Goal: Navigation & Orientation: Find specific page/section

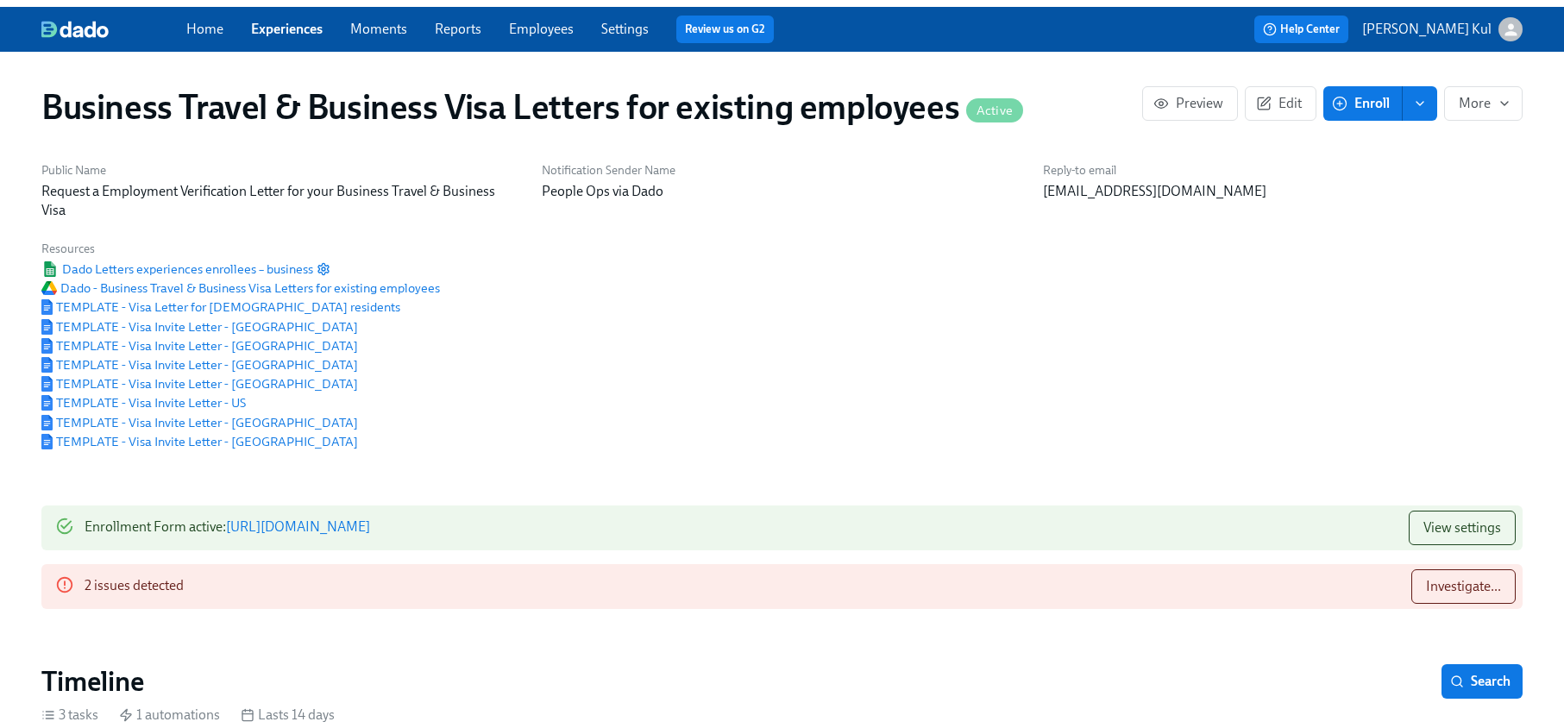
scroll to position [0, 141]
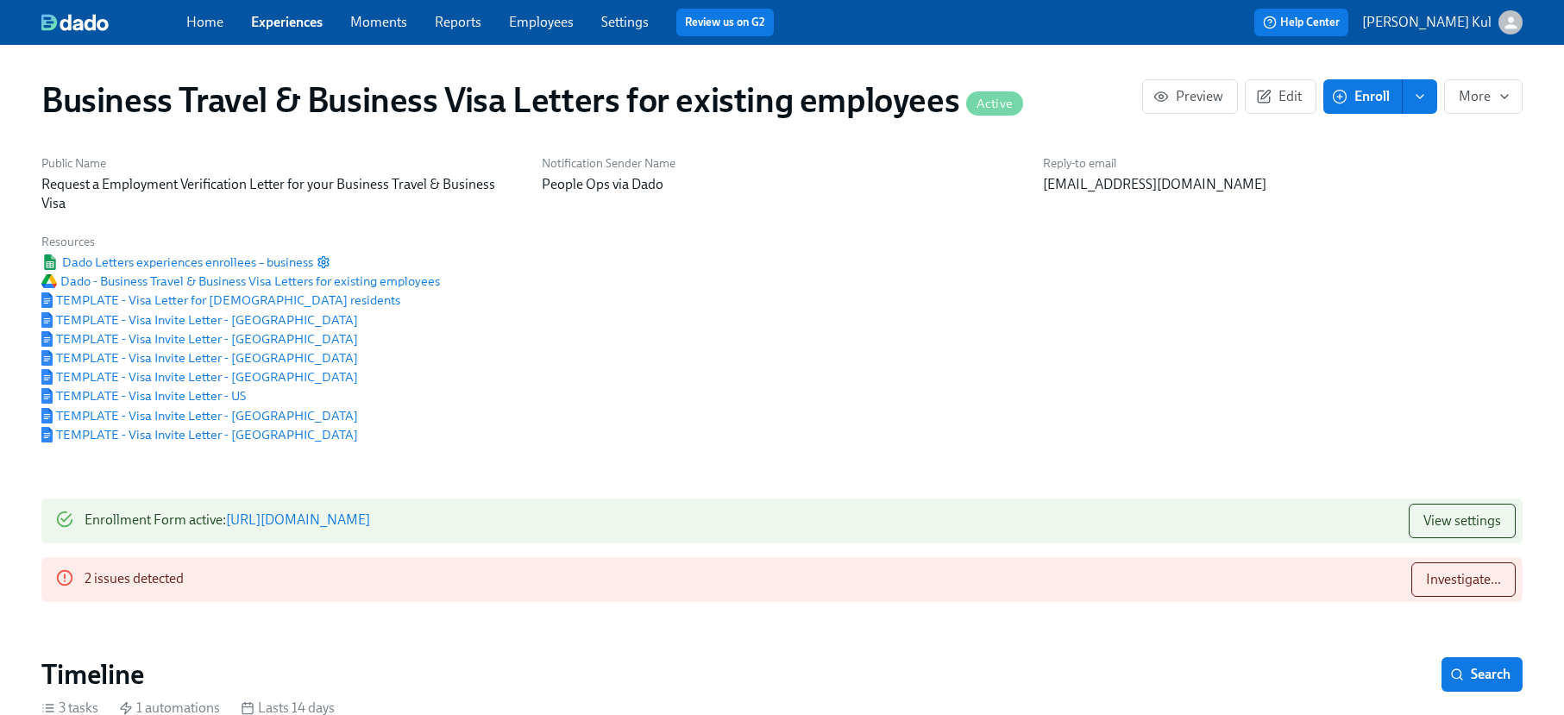
click at [292, 27] on link "Experiences" at bounding box center [287, 22] width 72 height 16
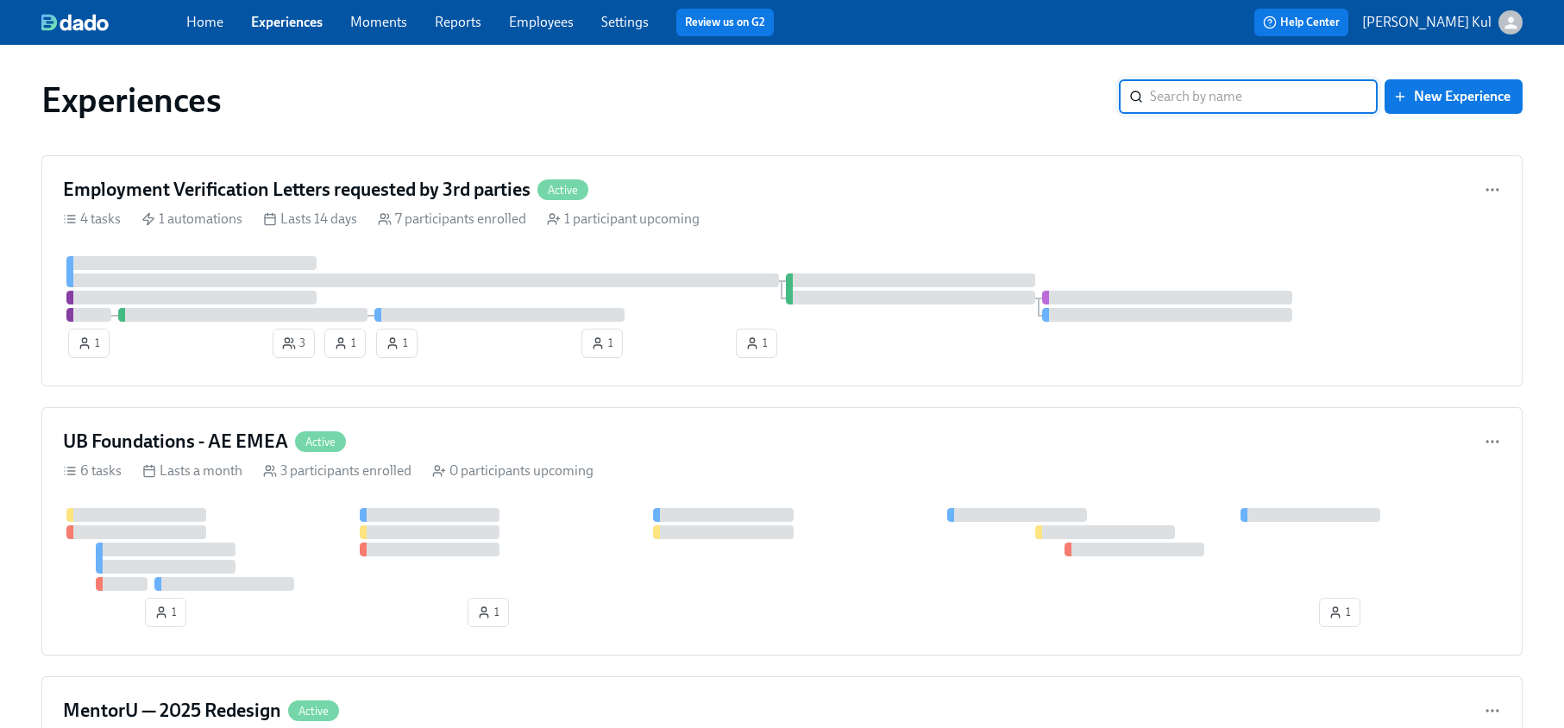
click at [292, 30] on span "Experiences" at bounding box center [287, 22] width 72 height 19
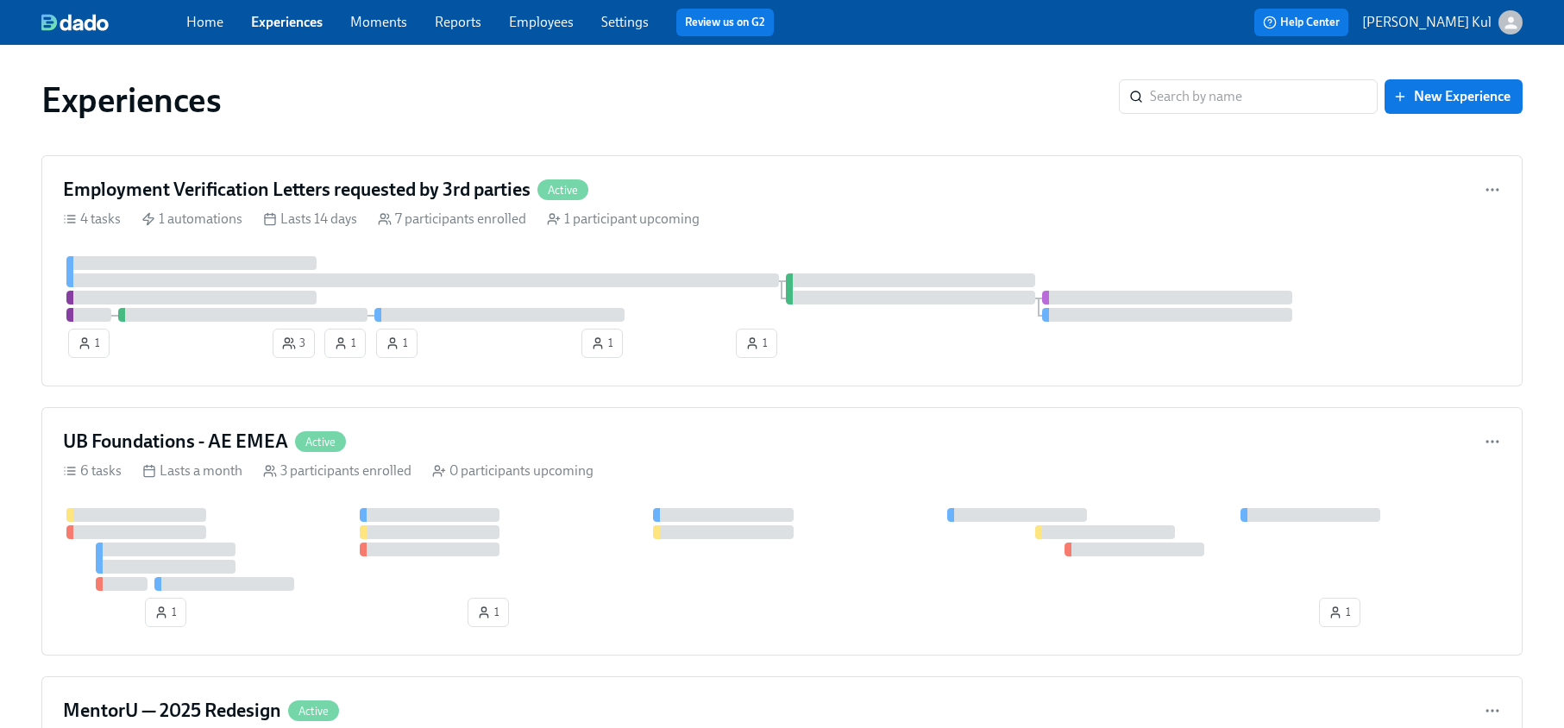
click at [520, 20] on link "Employees" at bounding box center [541, 22] width 65 height 16
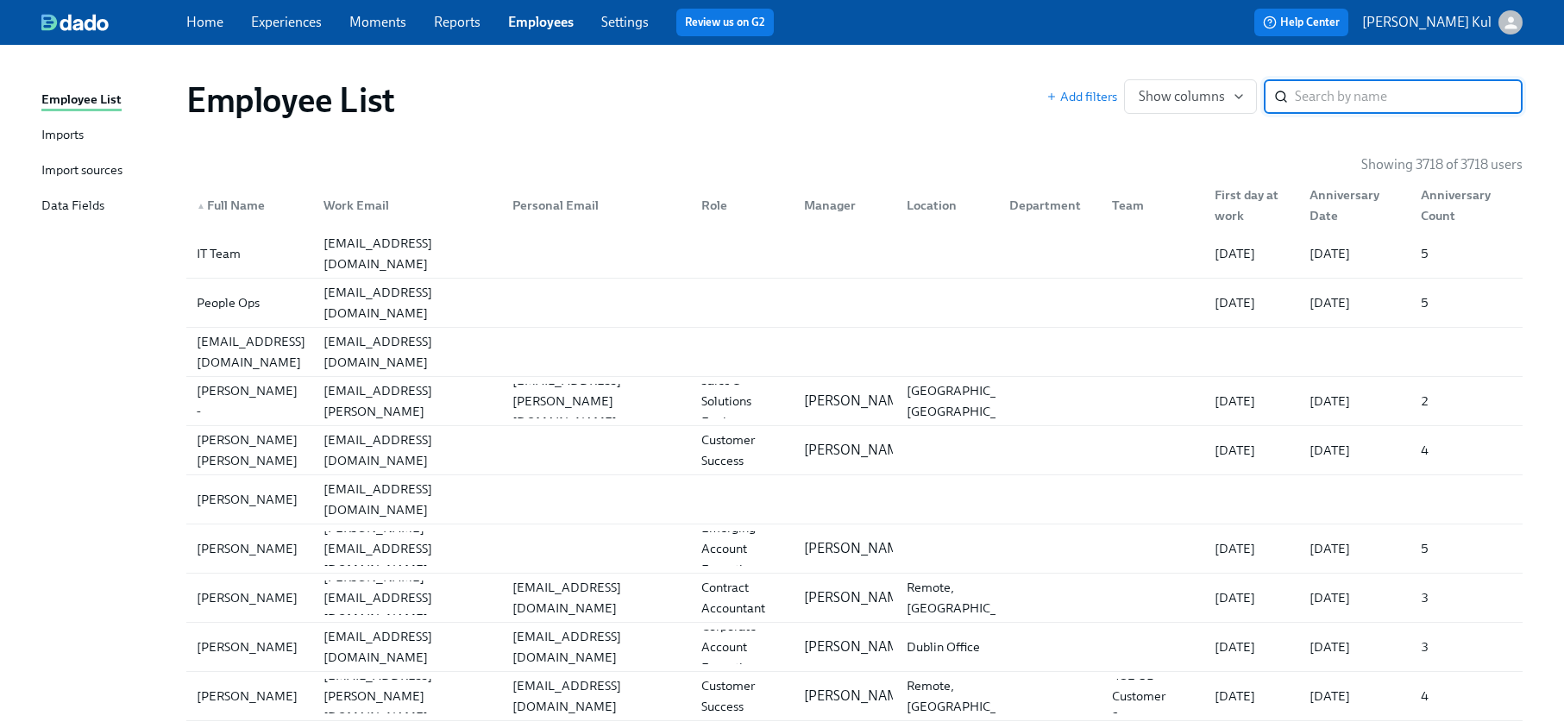
click at [217, 27] on link "Home" at bounding box center [204, 22] width 37 height 16
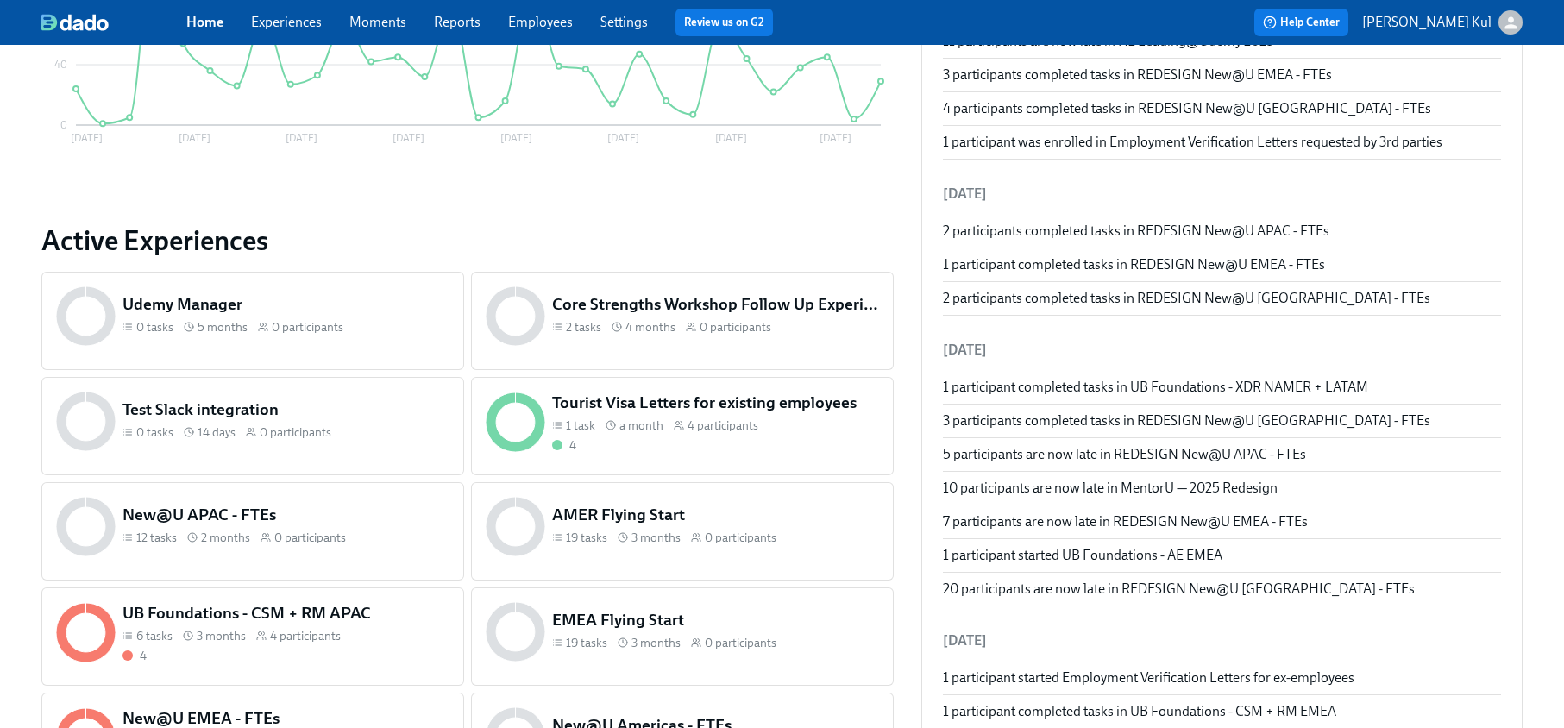
scroll to position [486, 0]
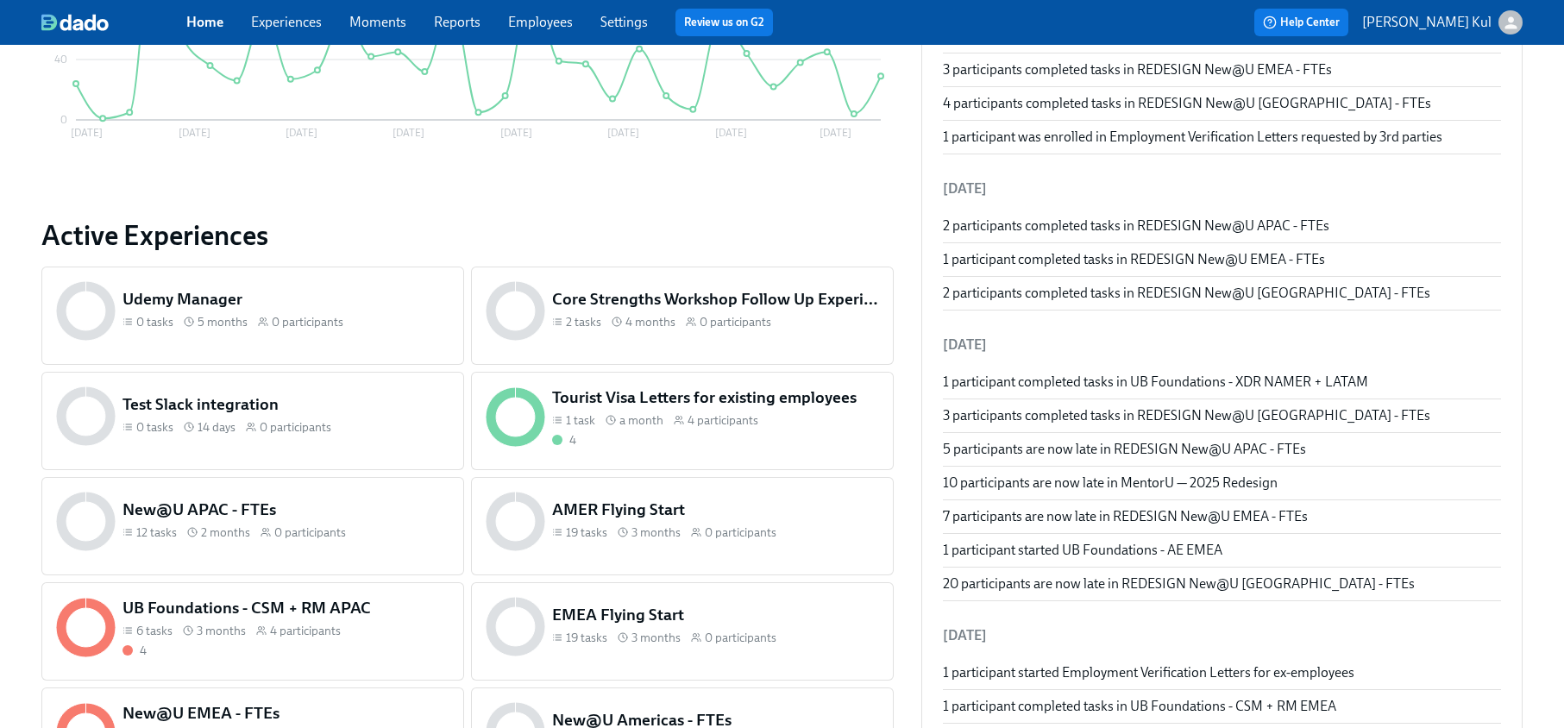
click at [224, 512] on h5 "New@U APAC - FTEs" at bounding box center [285, 510] width 327 height 22
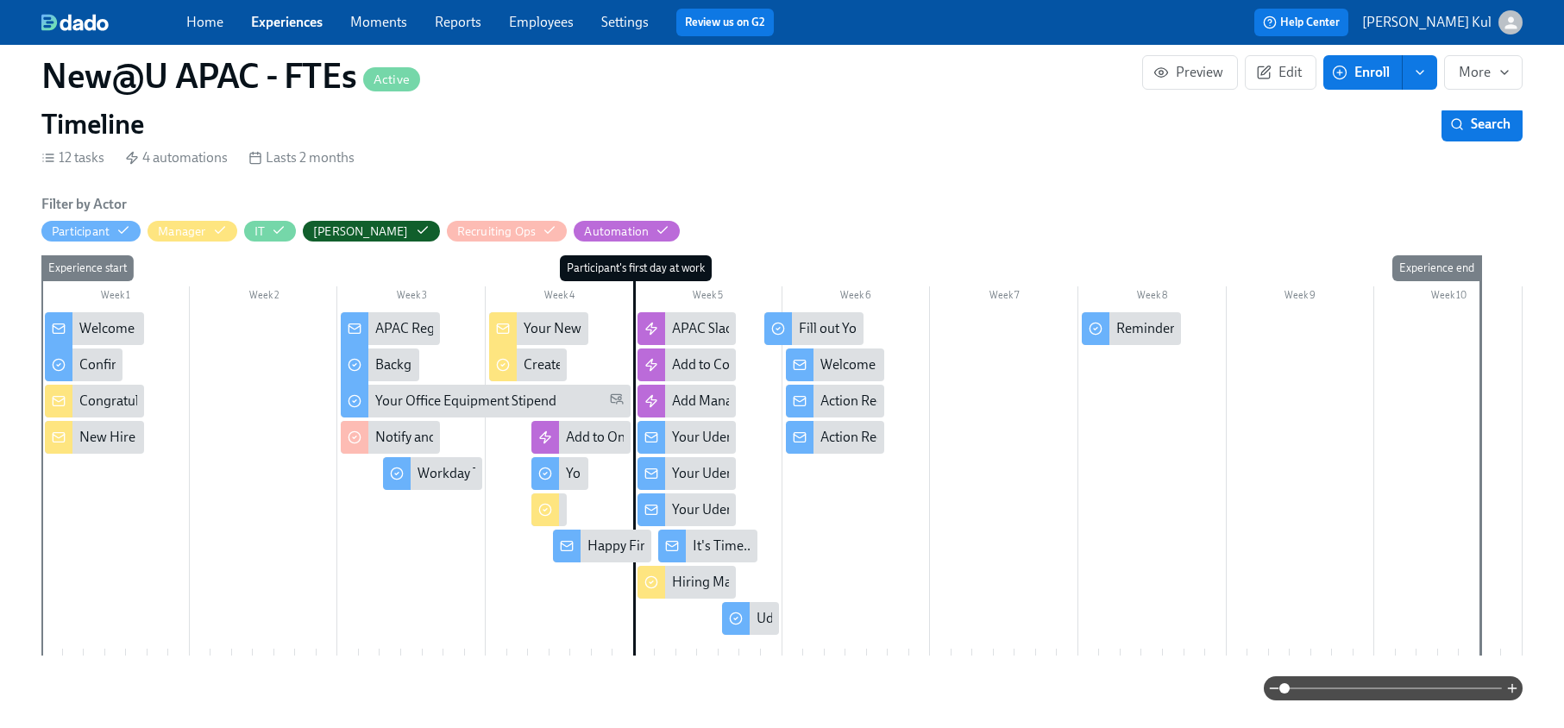
scroll to position [374, 0]
